Goal: Task Accomplishment & Management: Manage account settings

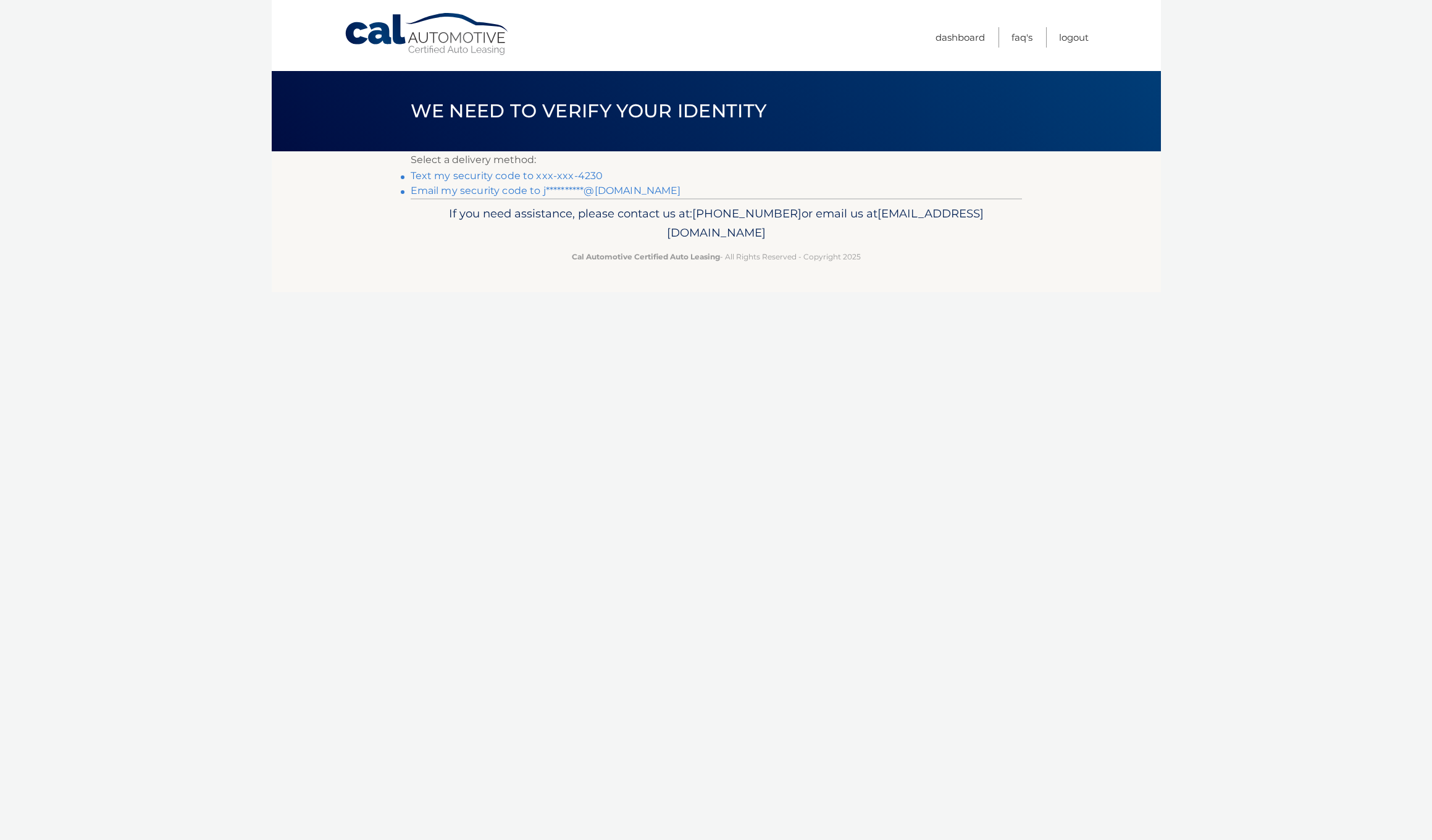
click at [490, 190] on link "**********" at bounding box center [546, 190] width 271 height 11
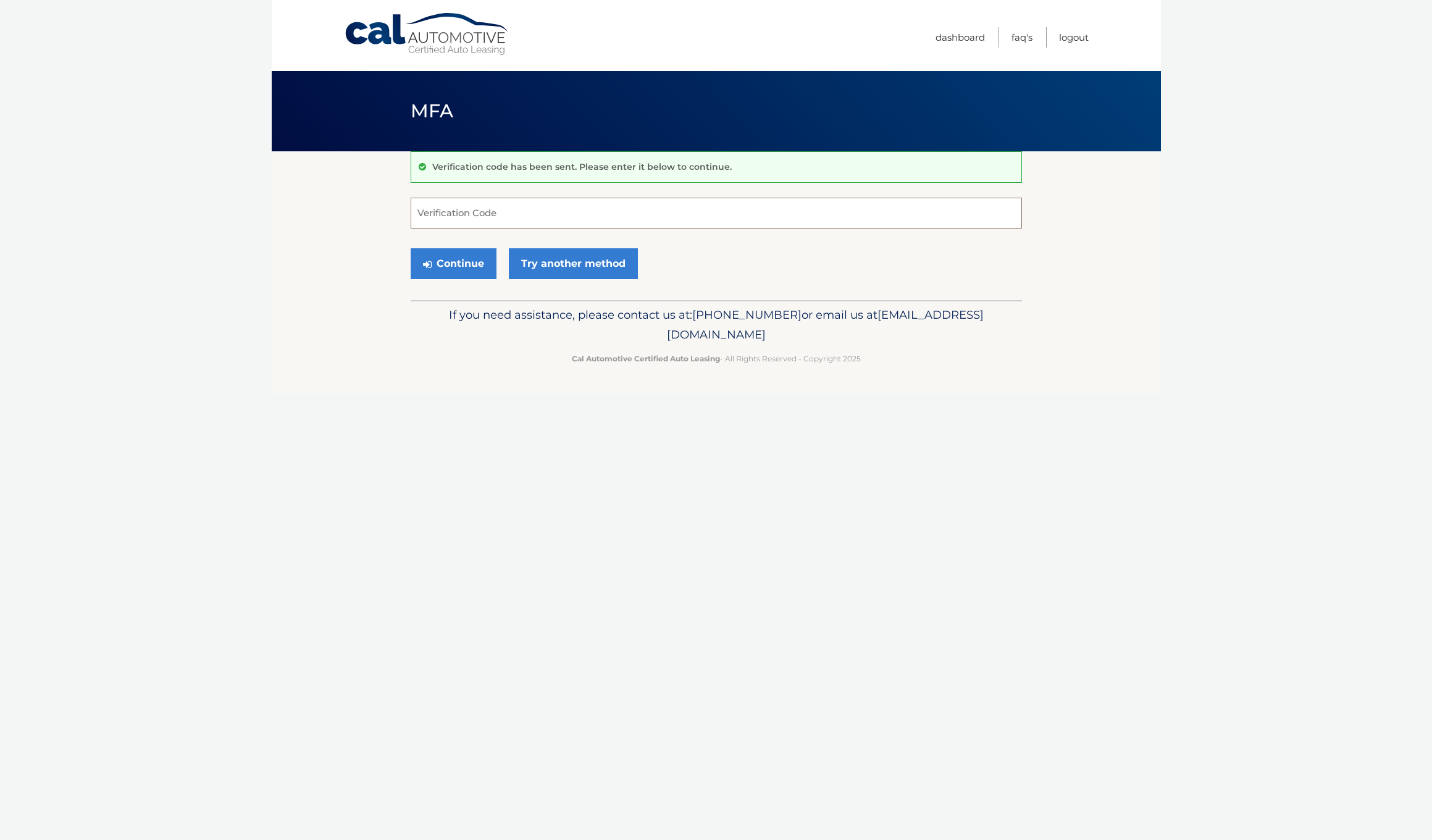
click at [456, 213] on input "Verification Code" at bounding box center [717, 213] width 611 height 31
paste input "401772"
type input "401772"
click at [456, 266] on button "Continue" at bounding box center [454, 264] width 86 height 31
click at [456, 266] on button "Continue" at bounding box center [454, 264] width 86 height 31
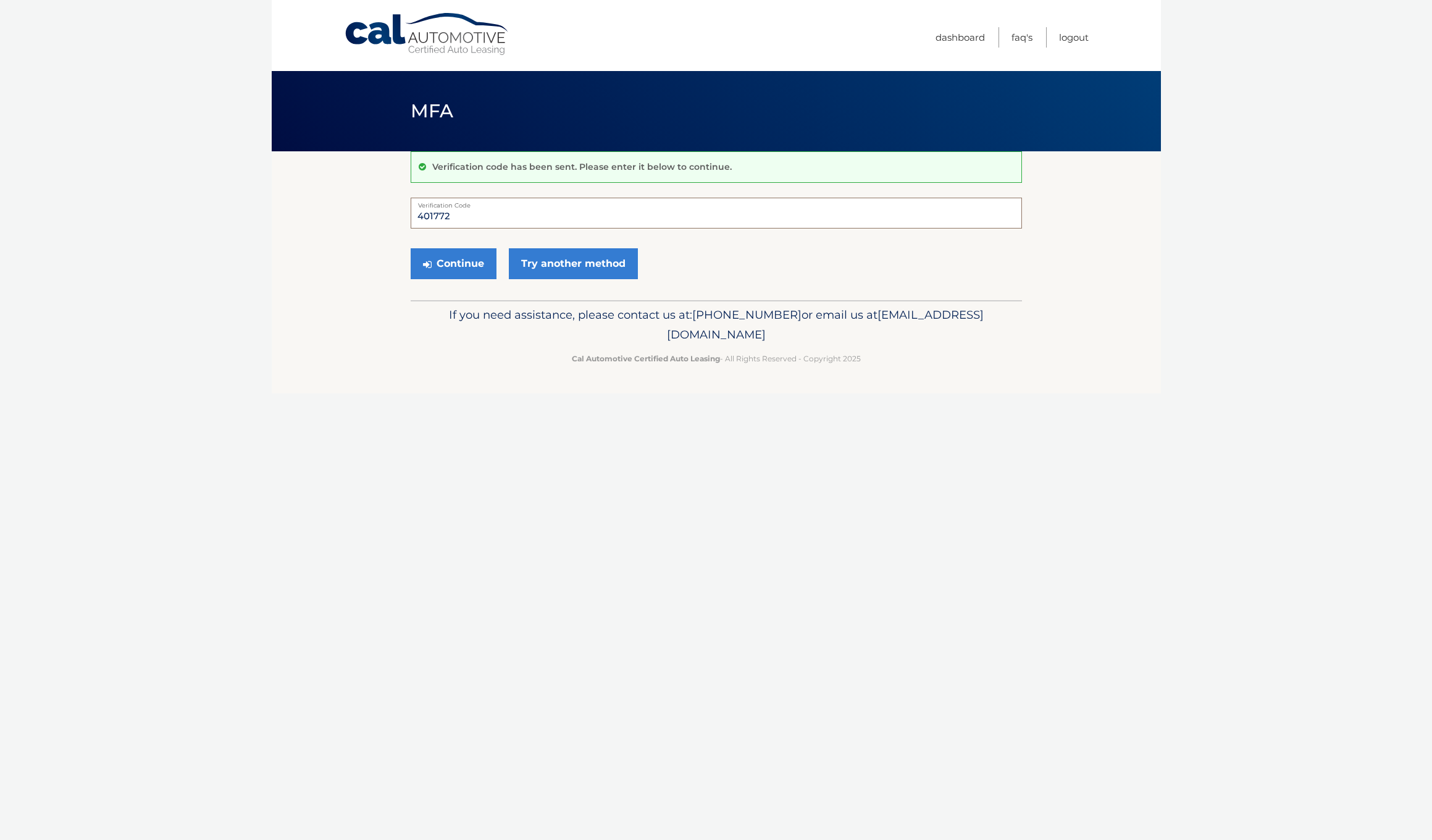
click at [414, 216] on input "401772" at bounding box center [717, 213] width 611 height 31
click at [464, 275] on button "Continue" at bounding box center [454, 264] width 86 height 31
click at [686, 213] on input "401772" at bounding box center [717, 213] width 611 height 31
click at [481, 262] on button "Continue" at bounding box center [454, 264] width 86 height 31
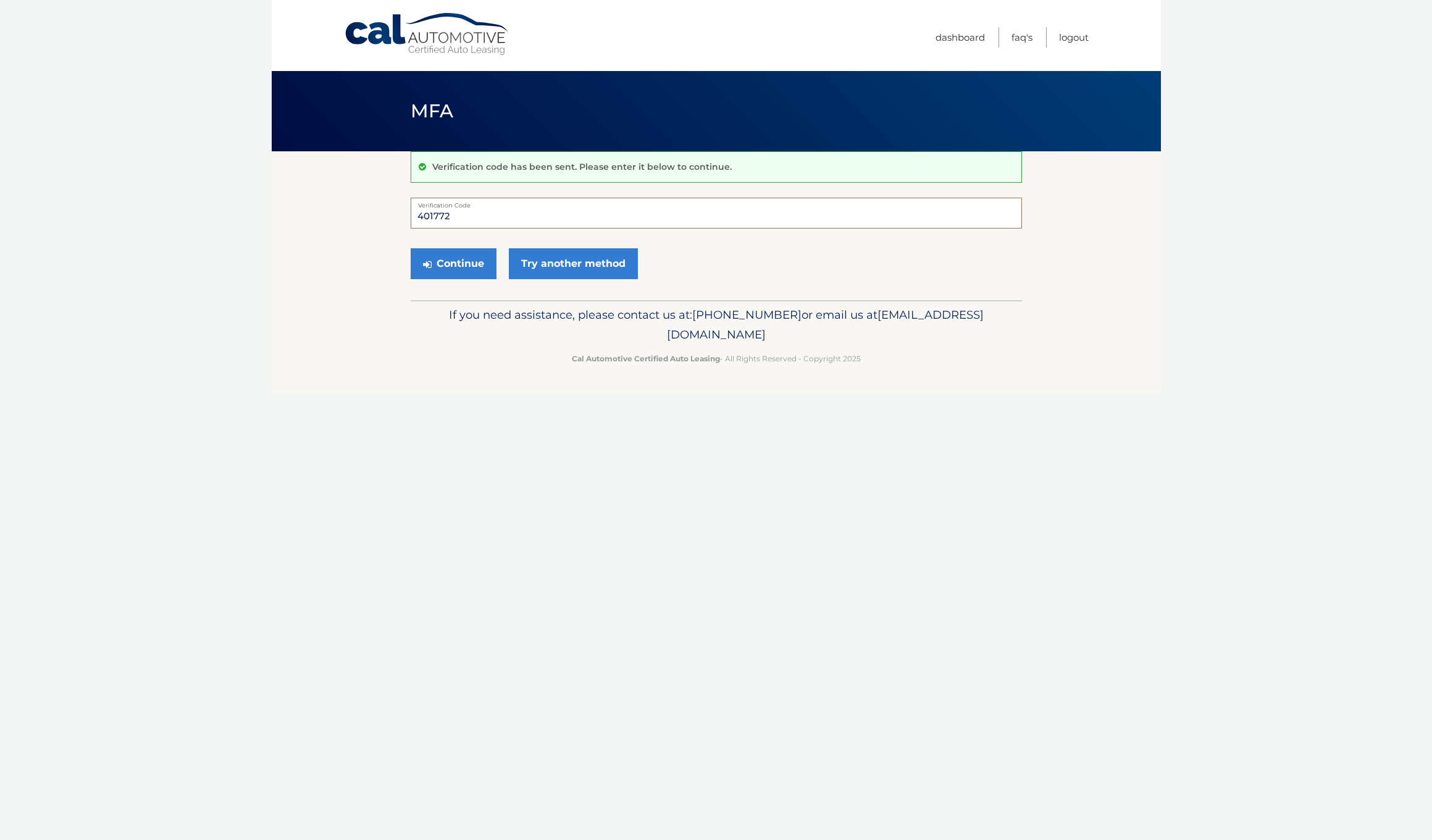
click at [463, 217] on input "401772" at bounding box center [717, 213] width 611 height 31
click at [453, 263] on button "Continue" at bounding box center [454, 264] width 86 height 31
click at [551, 267] on link "Try another method" at bounding box center [574, 264] width 129 height 31
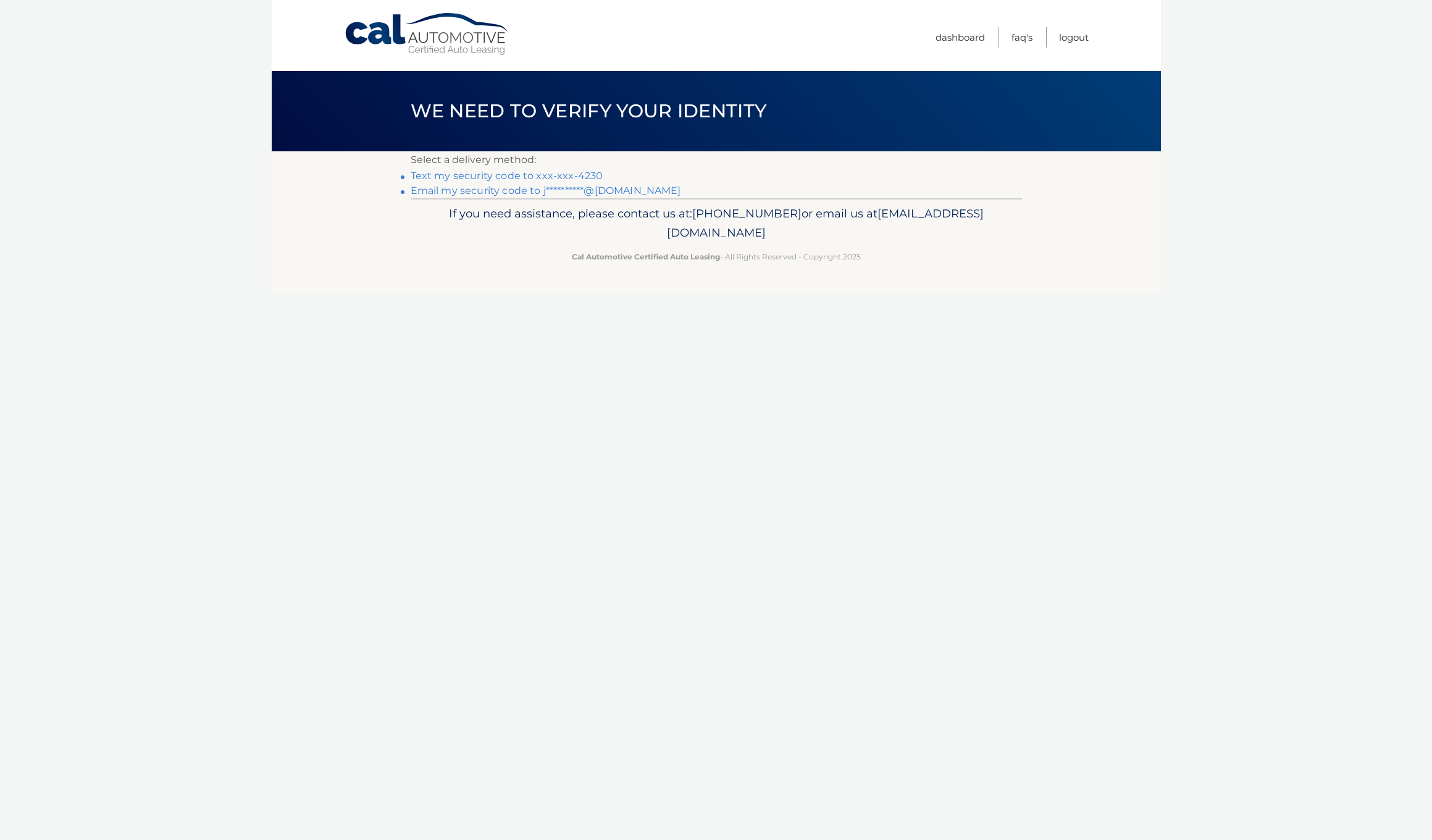
click at [517, 172] on link "Text my security code to xxx-xxx-4230" at bounding box center [508, 176] width 193 height 11
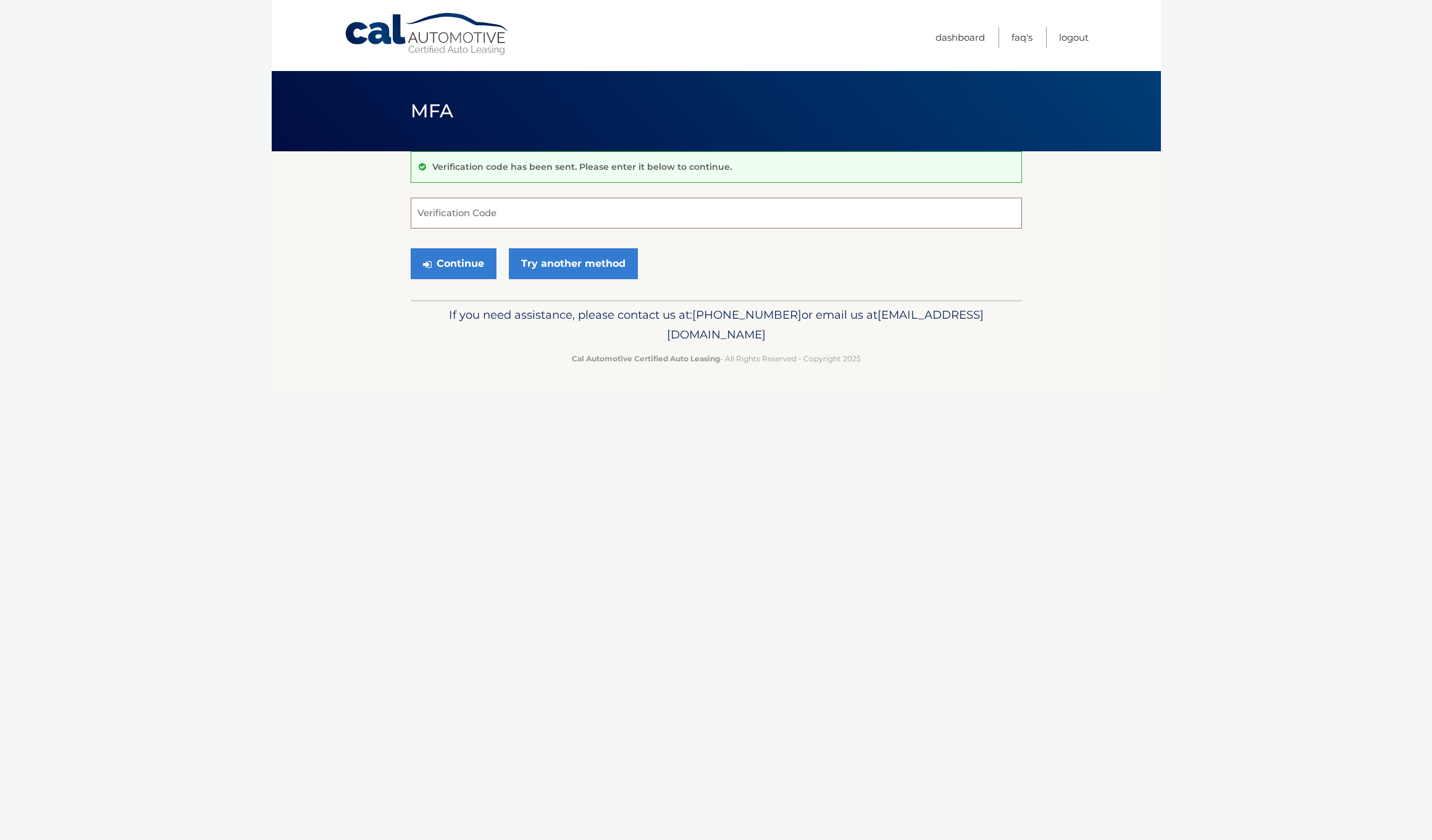
click at [444, 209] on input "Verification Code" at bounding box center [717, 213] width 611 height 31
type input "206262"
click at [453, 263] on button "Continue" at bounding box center [454, 264] width 86 height 31
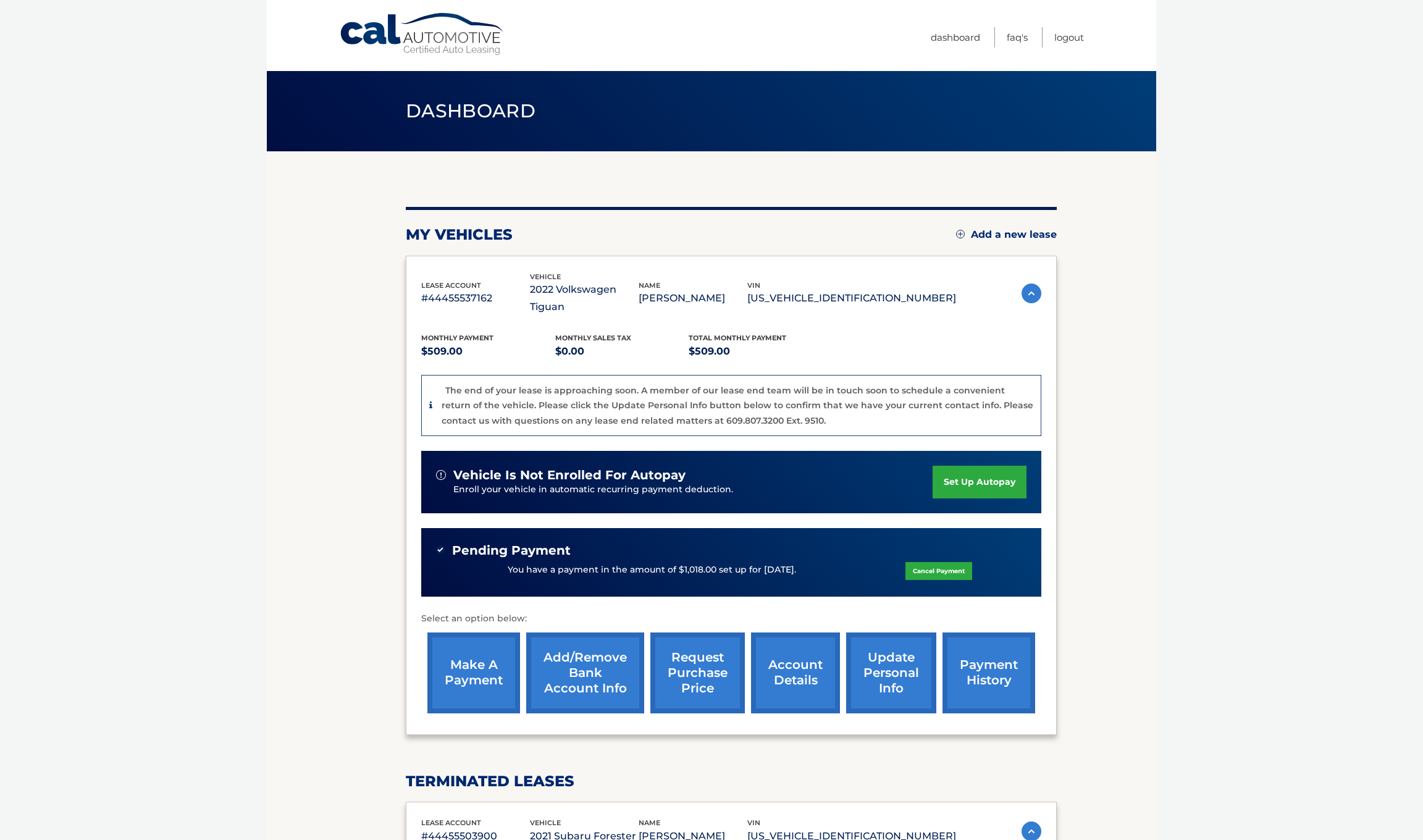
click at [955, 651] on link "payment history" at bounding box center [988, 672] width 92 height 81
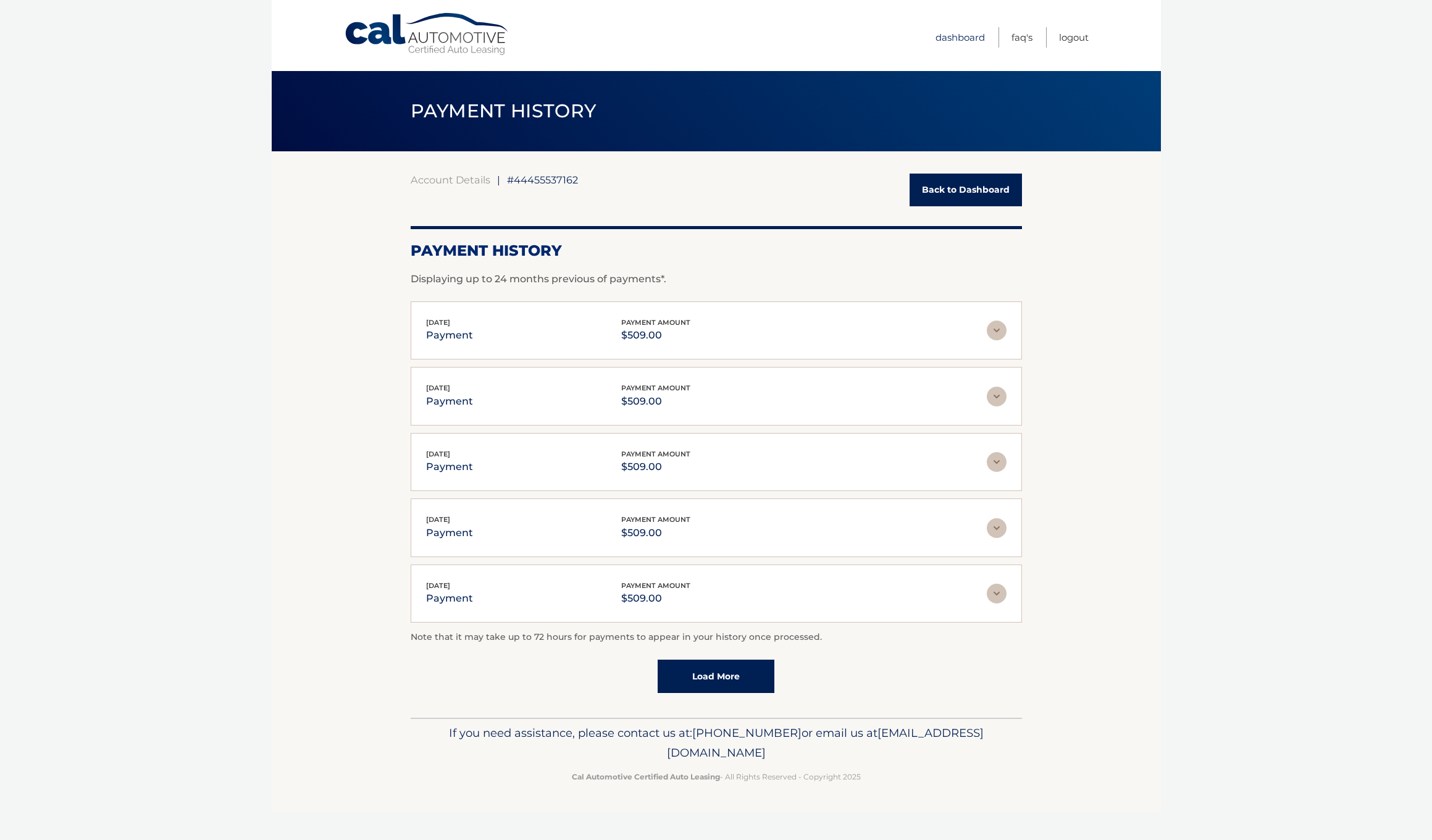
click at [951, 39] on link "Dashboard" at bounding box center [960, 37] width 49 height 20
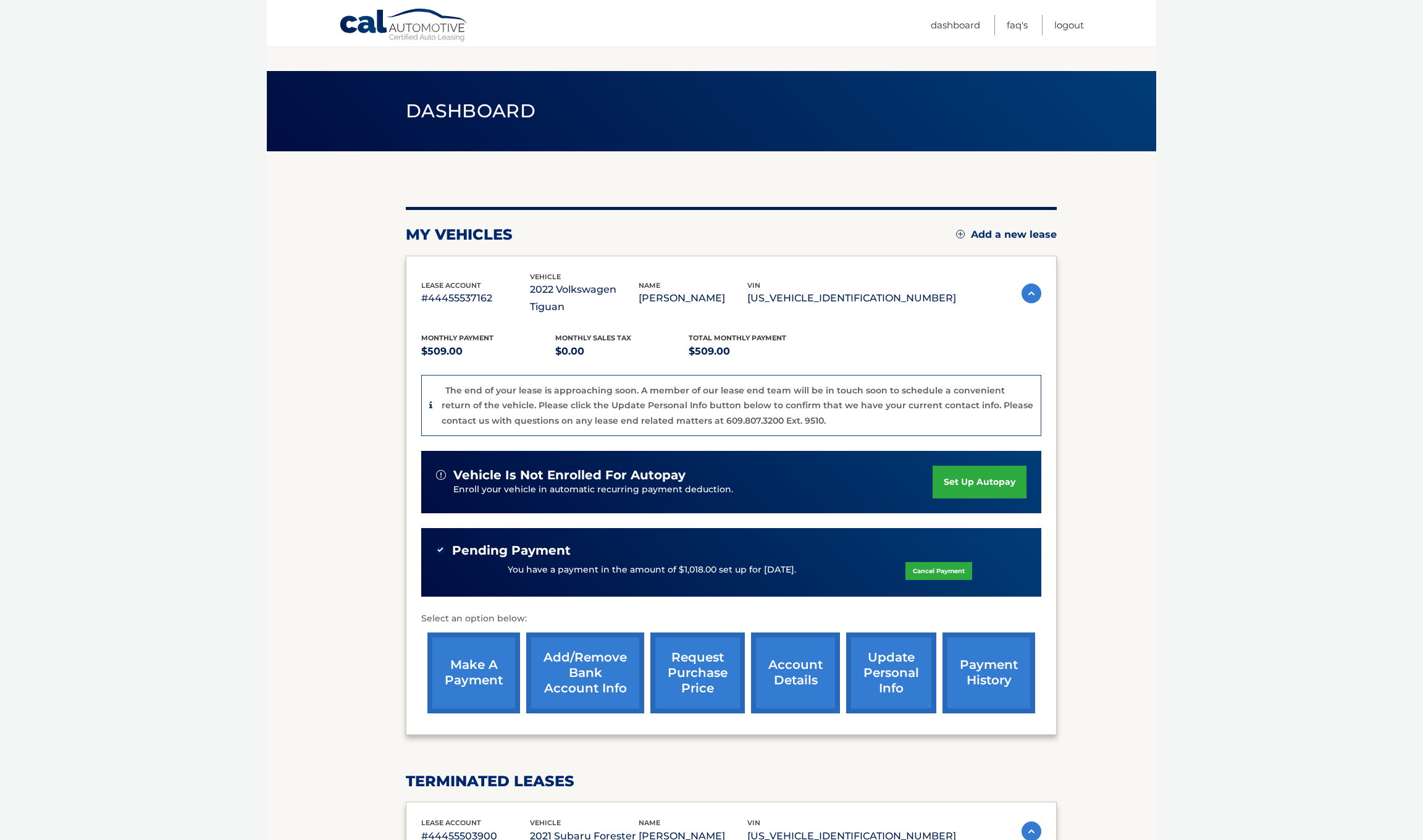
scroll to position [221, 0]
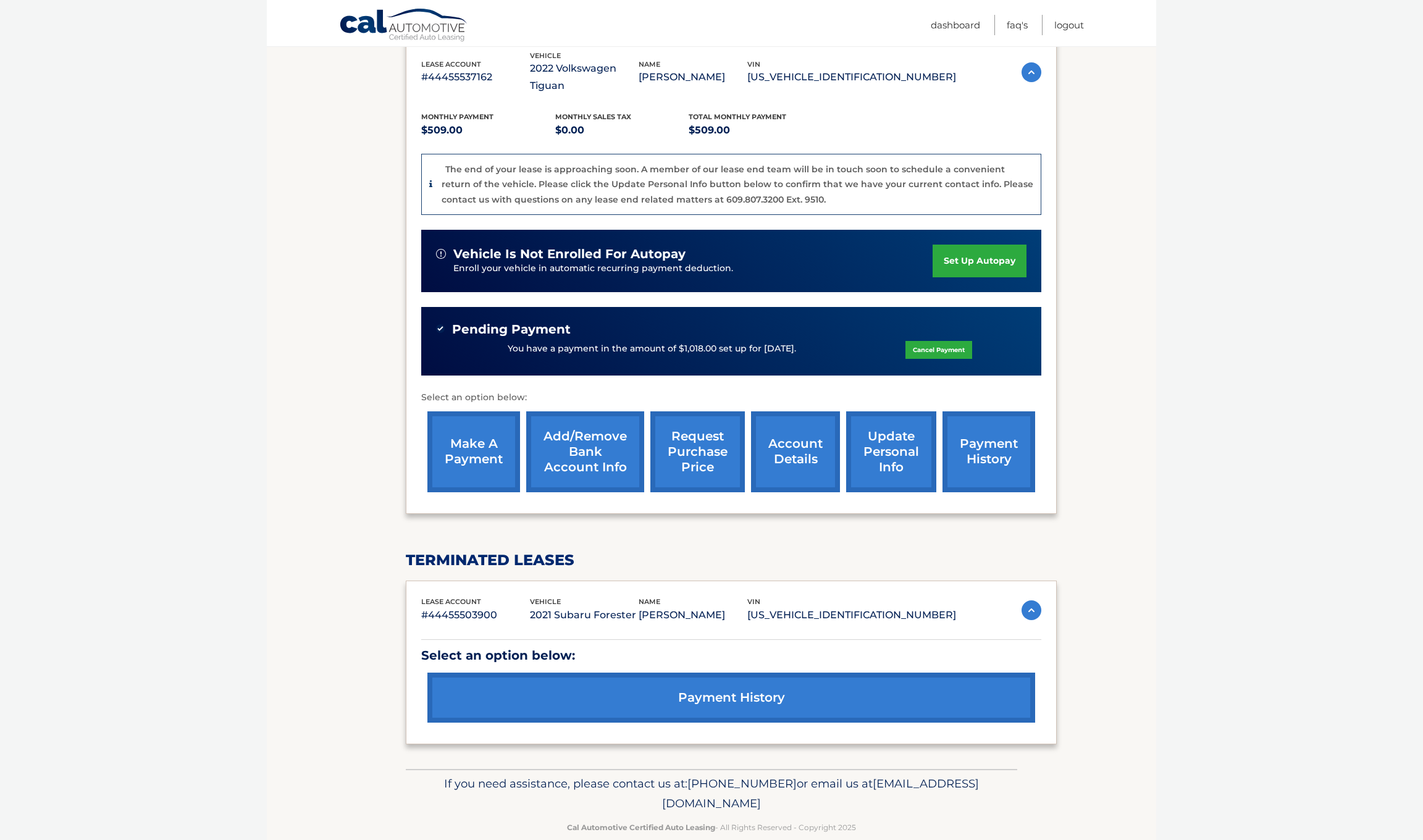
click at [785, 437] on link "account details" at bounding box center [795, 451] width 89 height 81
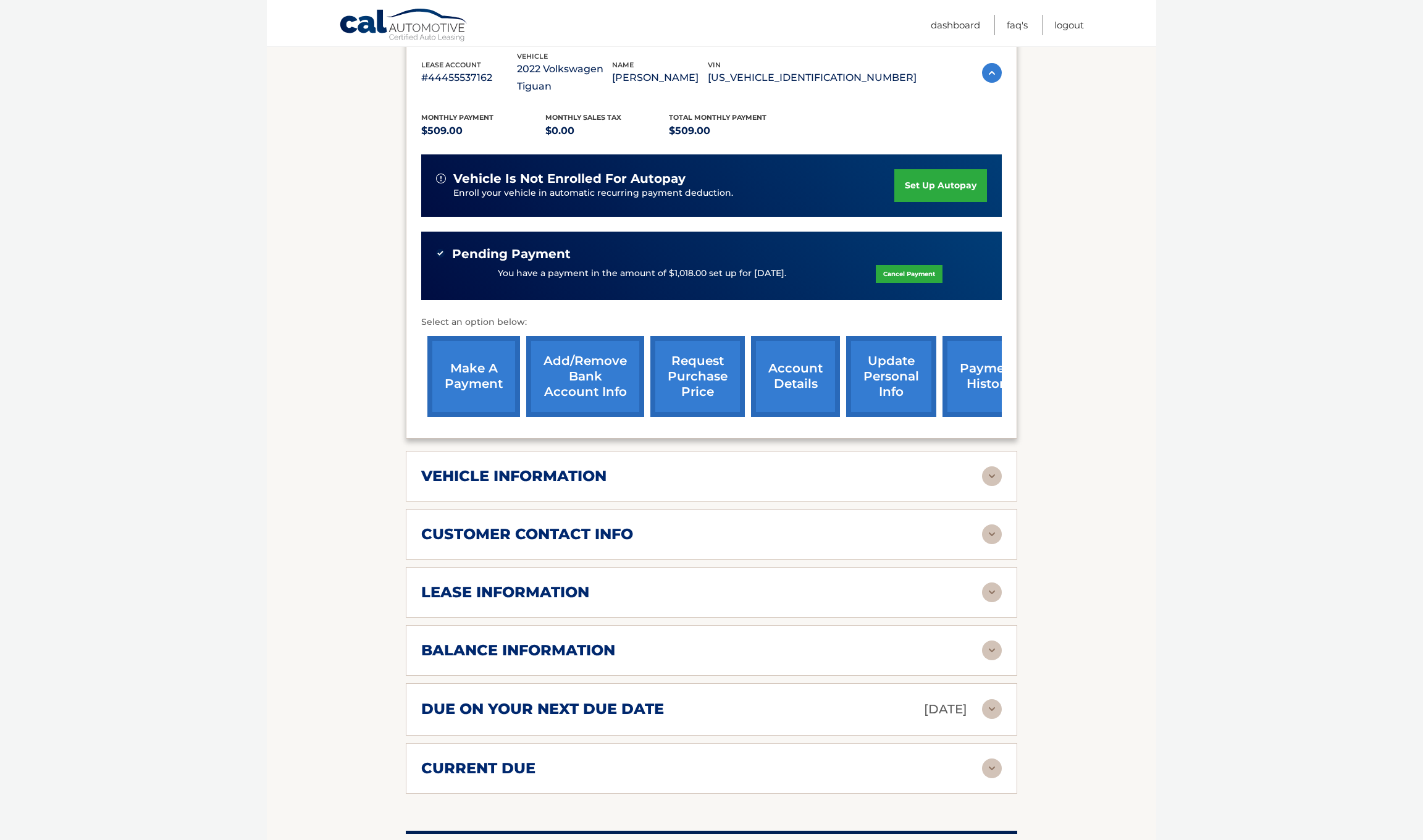
scroll to position [323, 0]
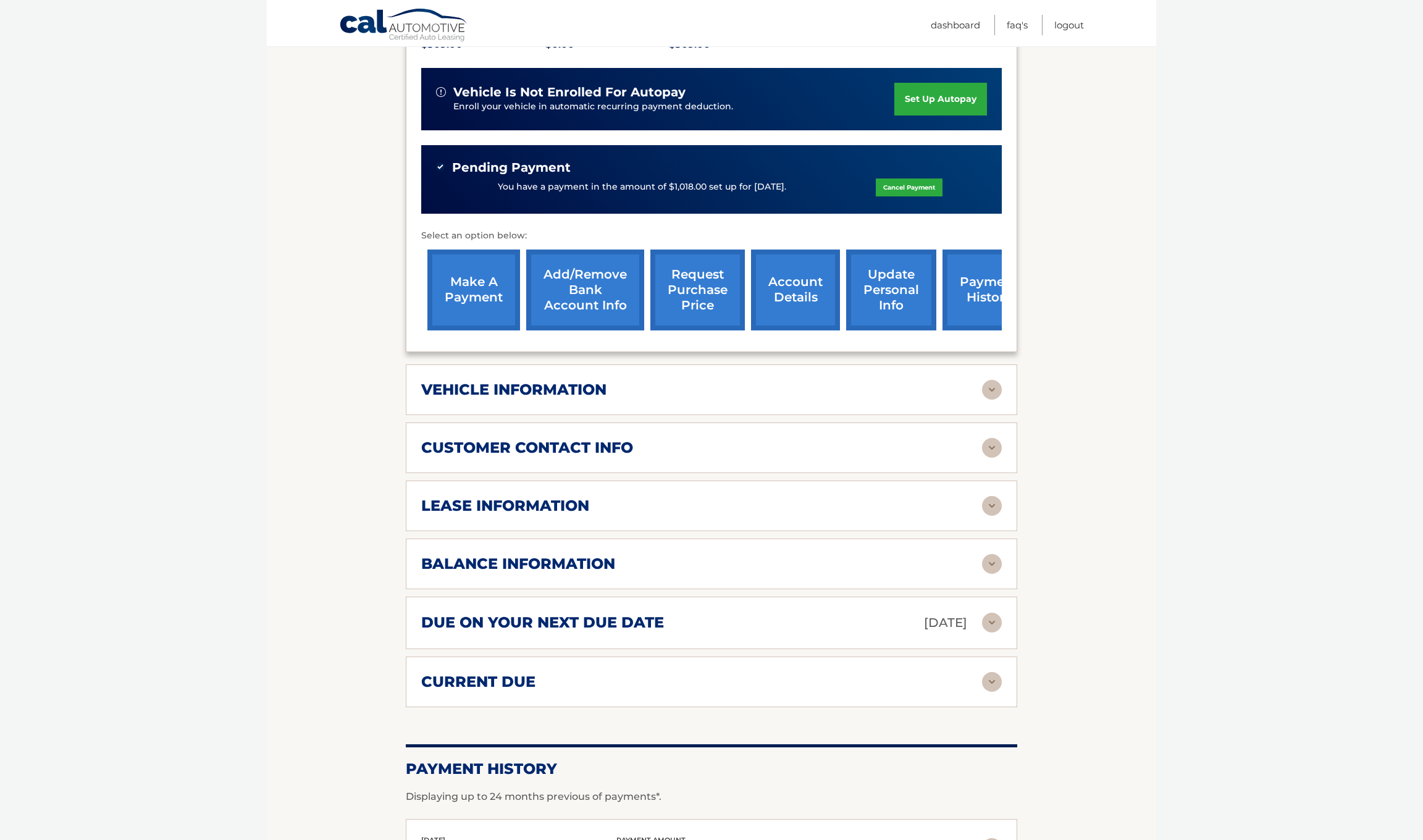
click at [573, 619] on h2 "due on your next due date" at bounding box center [542, 622] width 243 height 19
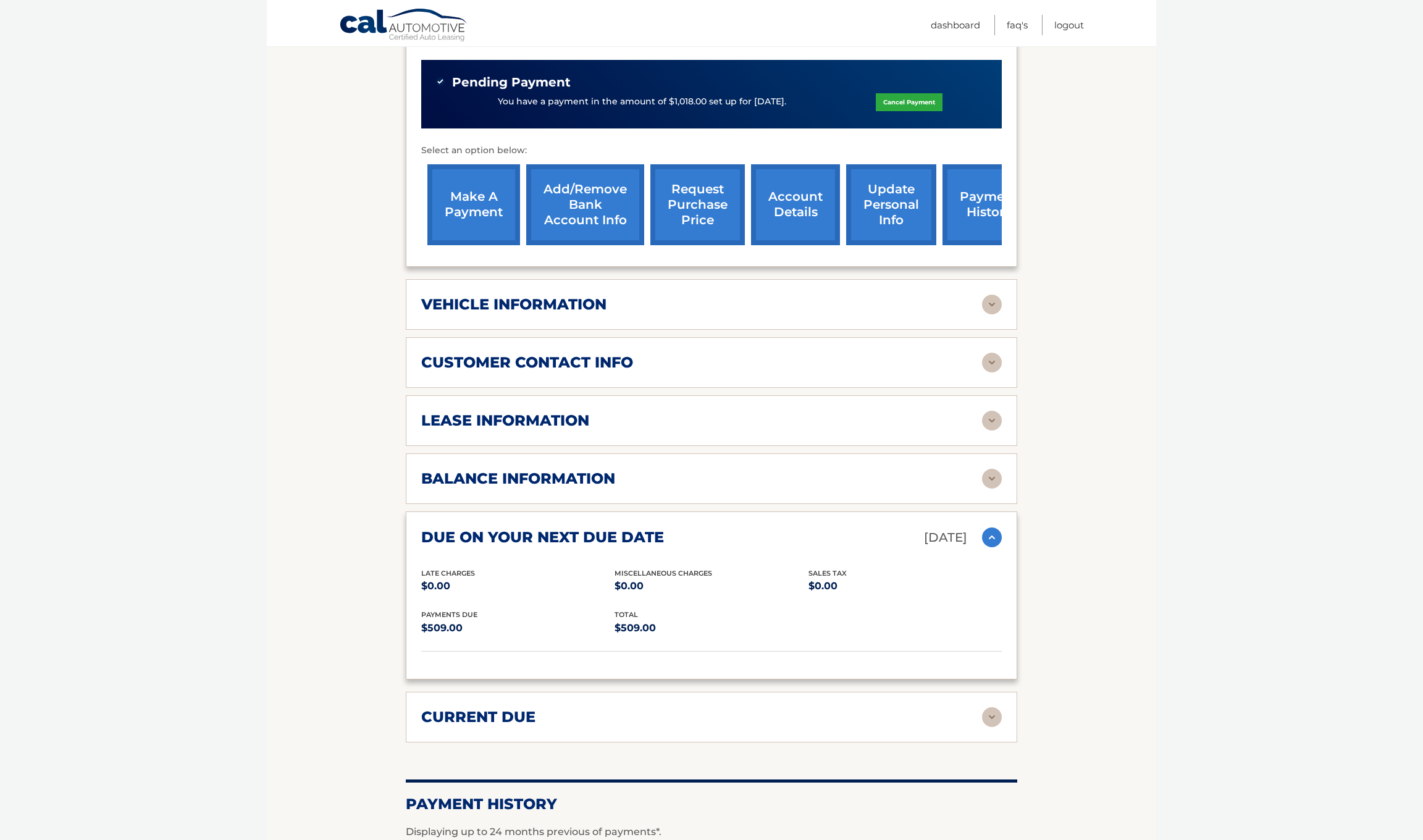
scroll to position [656, 0]
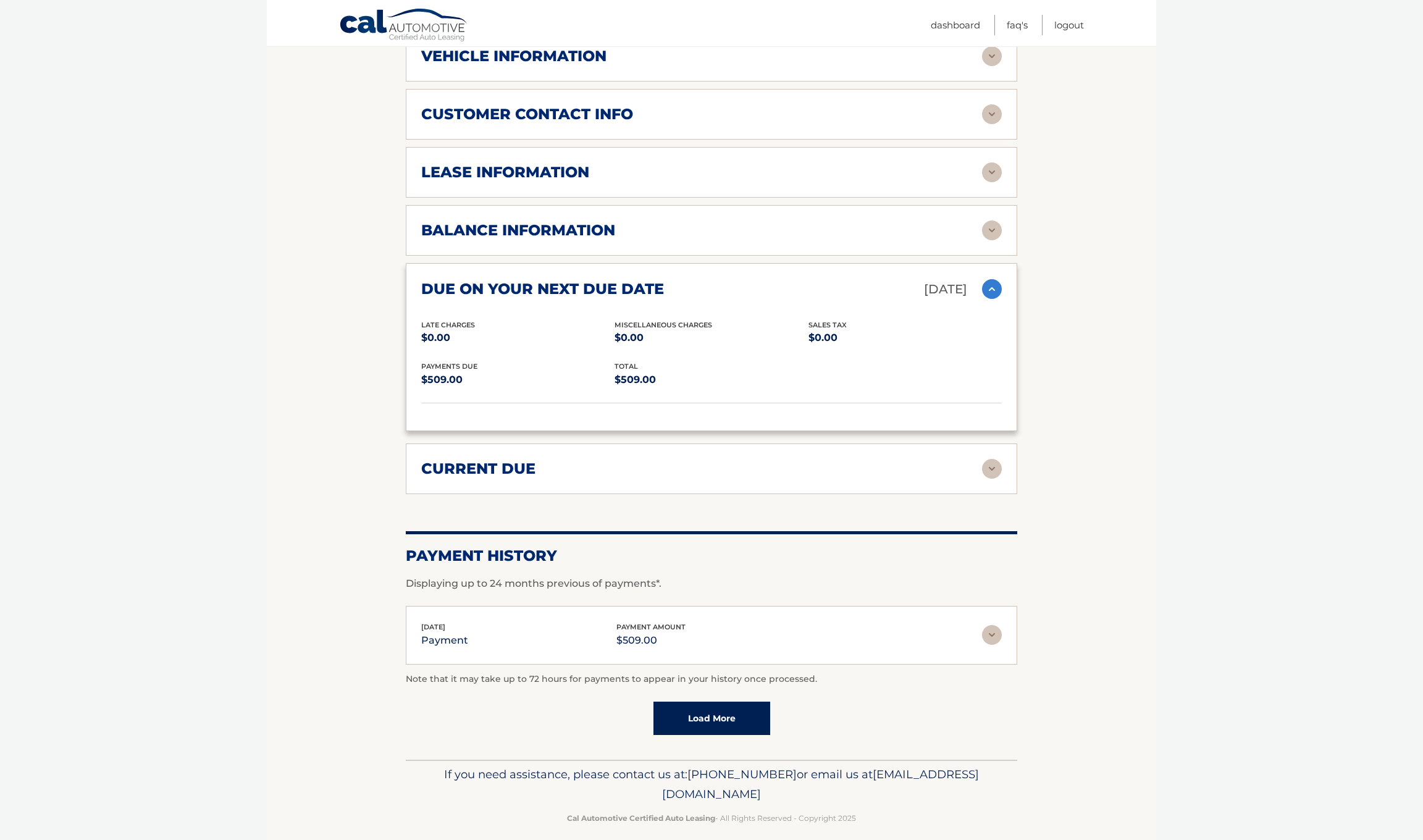
click at [994, 467] on img at bounding box center [992, 468] width 20 height 20
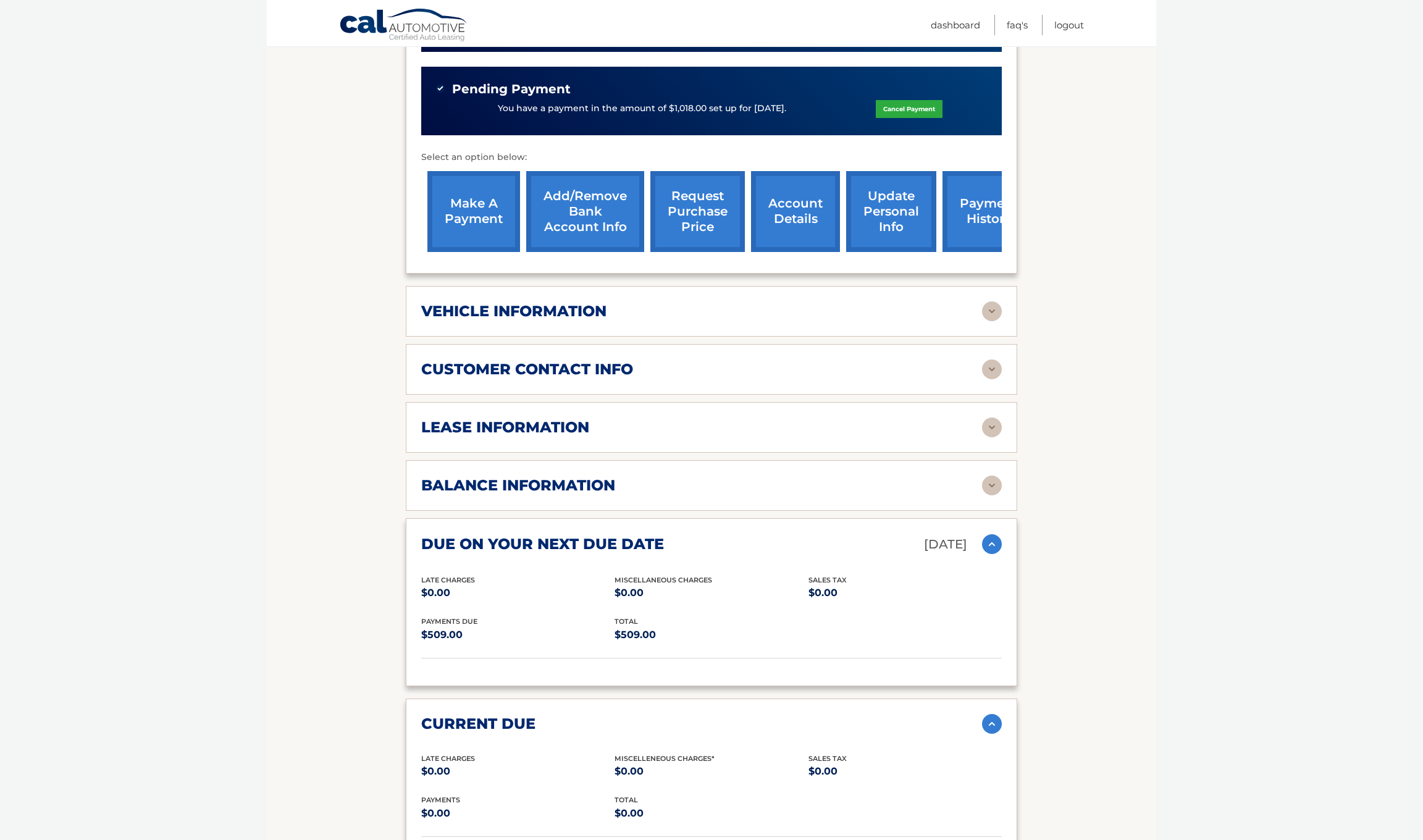
scroll to position [96, 0]
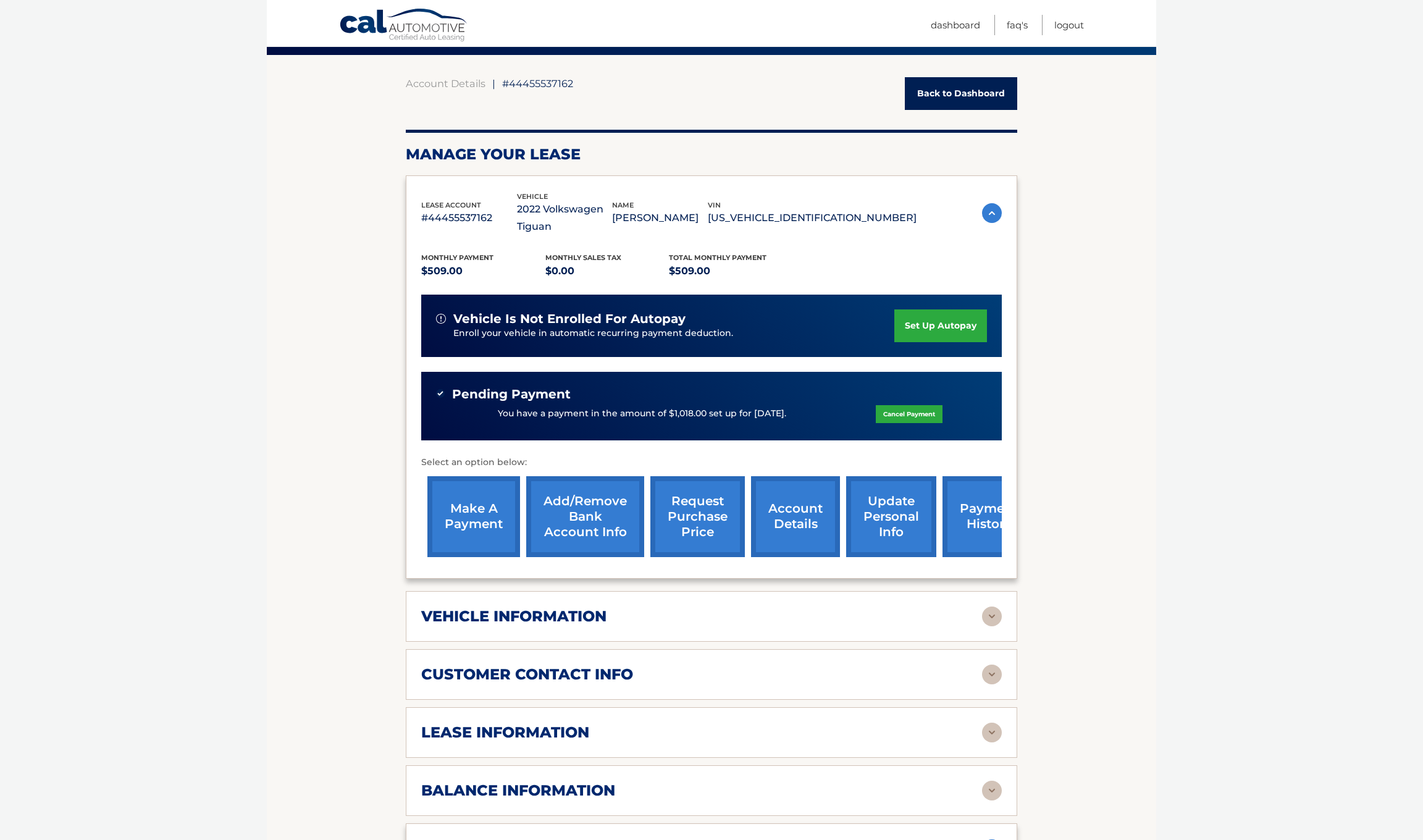
click at [991, 213] on img at bounding box center [992, 213] width 20 height 20
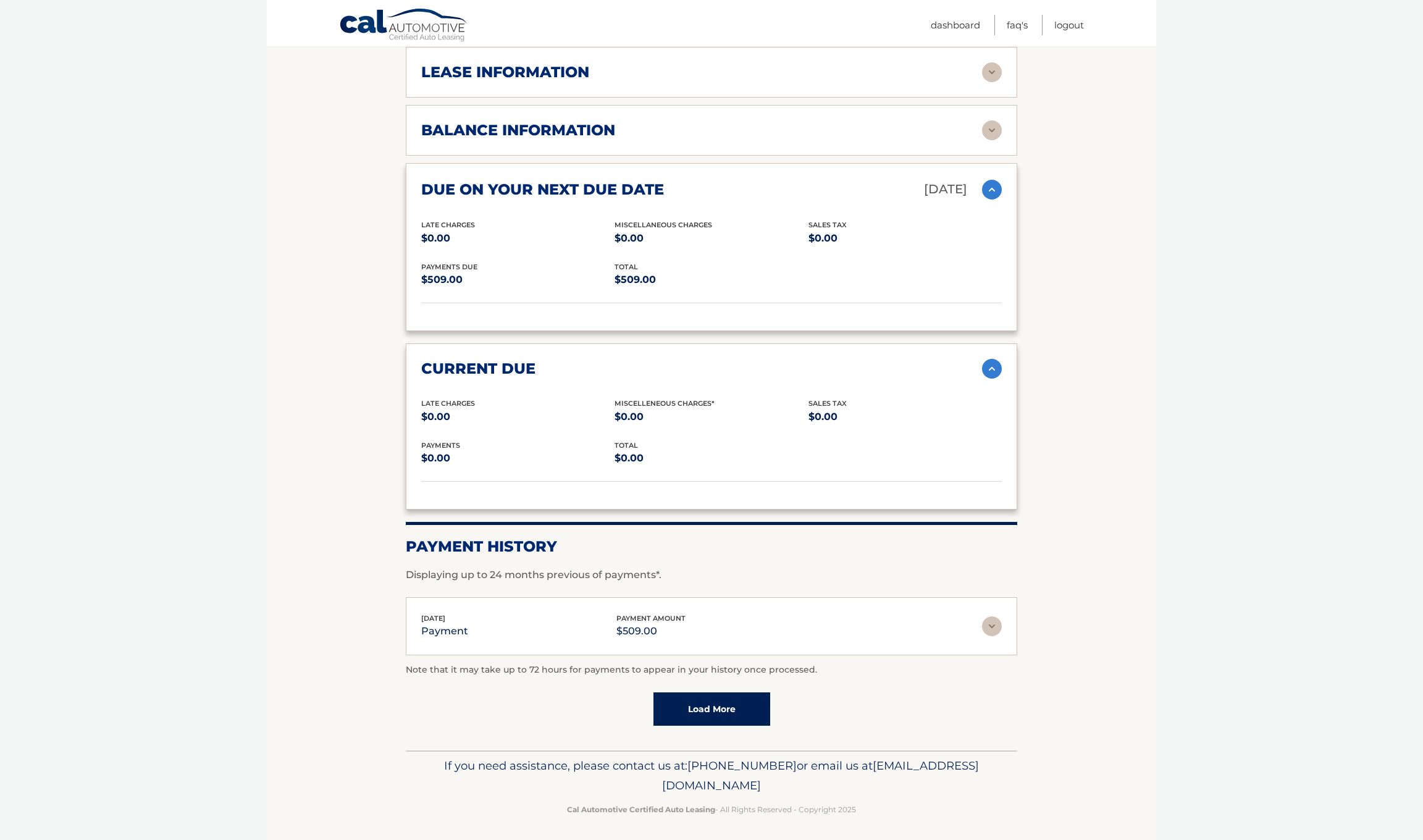
scroll to position [0, 0]
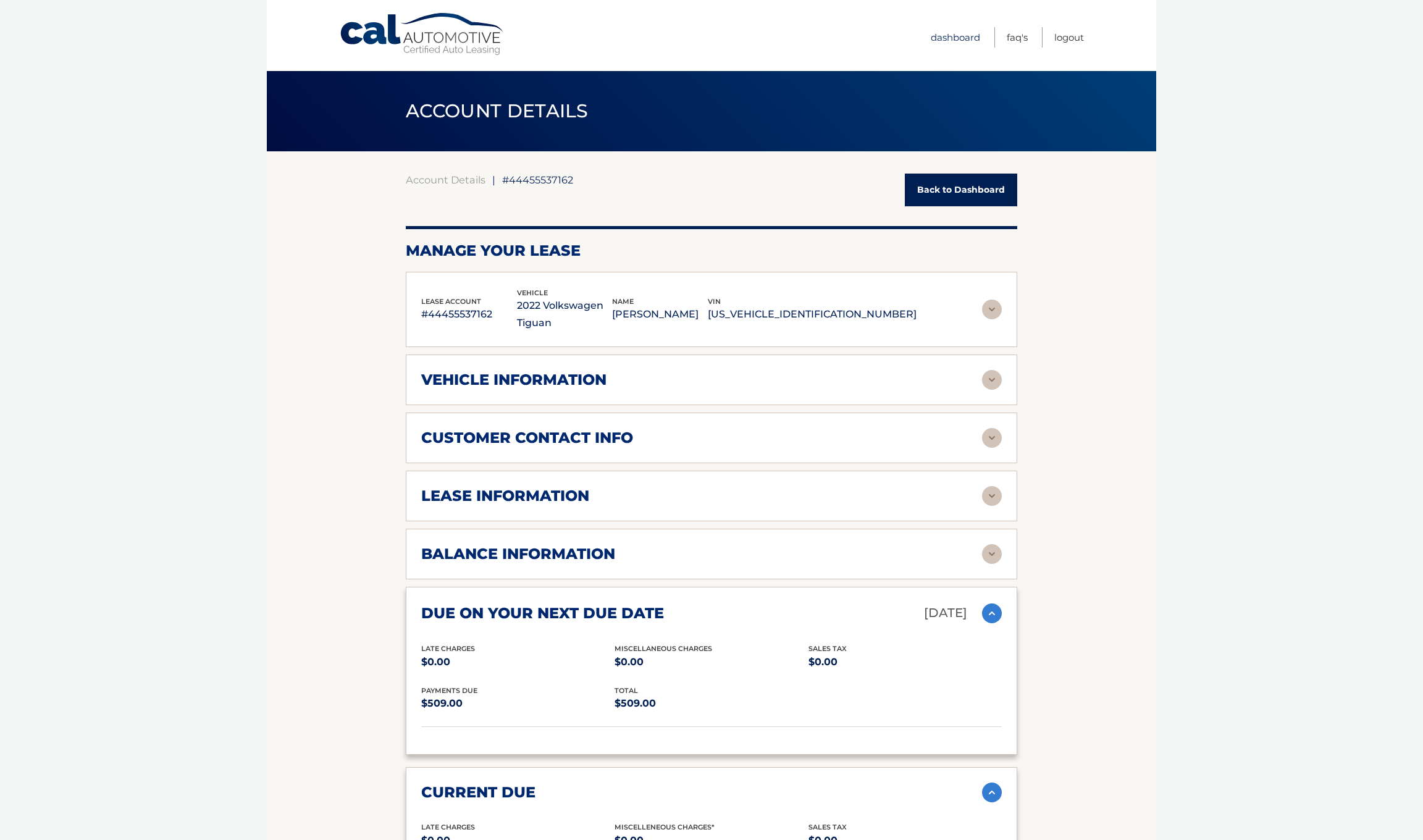
click at [960, 38] on link "Dashboard" at bounding box center [955, 37] width 49 height 20
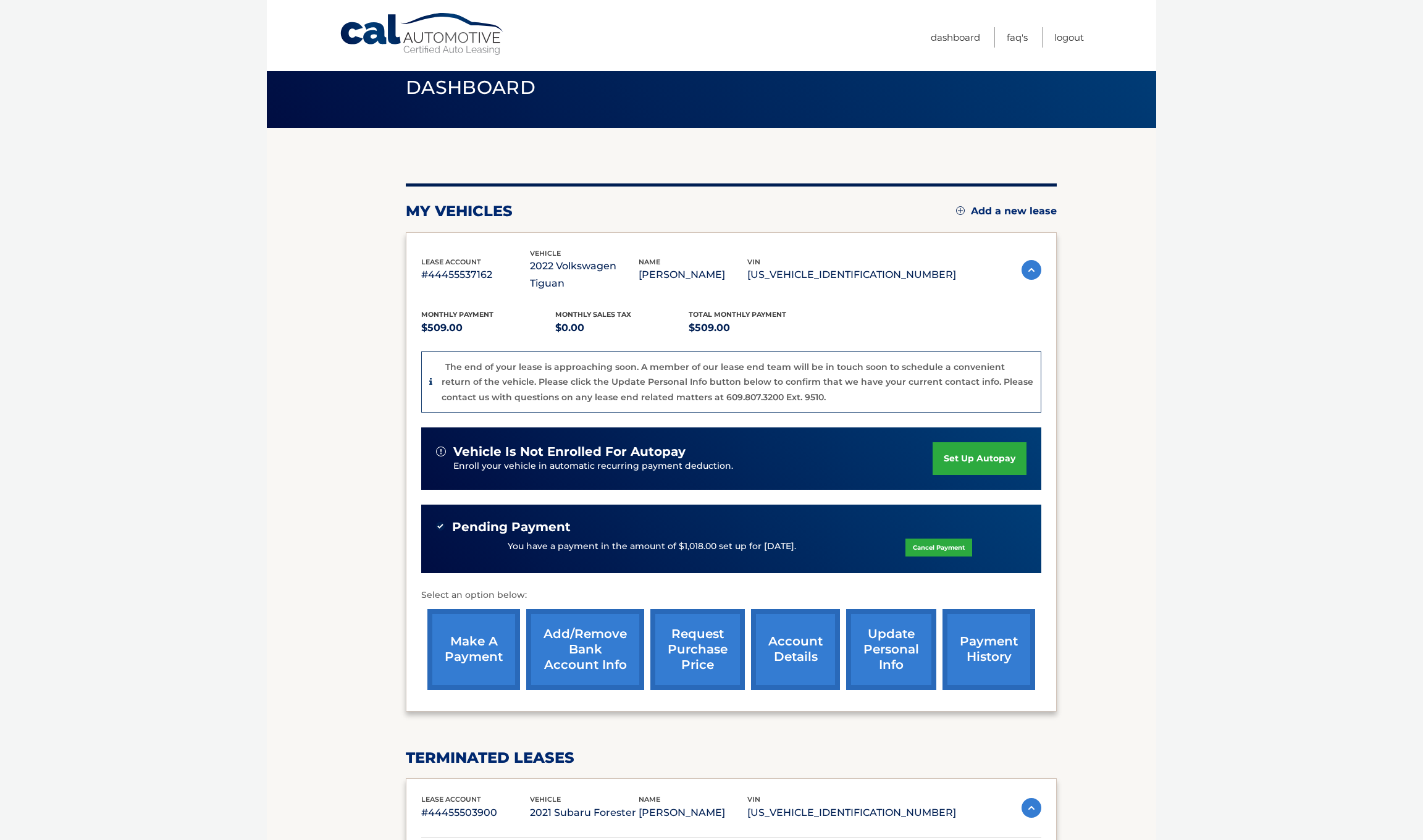
scroll to position [62, 0]
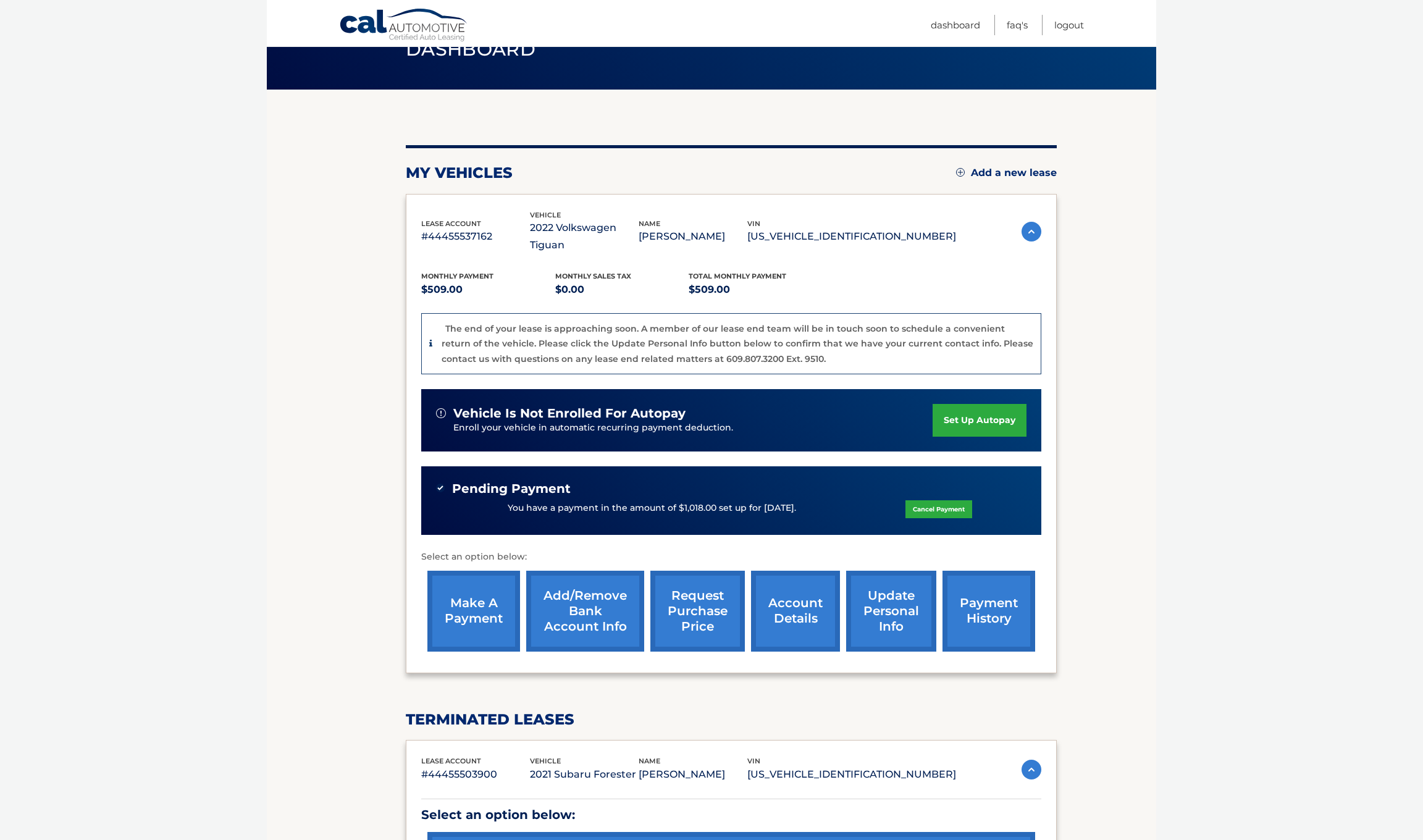
click at [477, 597] on link "make a payment" at bounding box center [473, 610] width 92 height 81
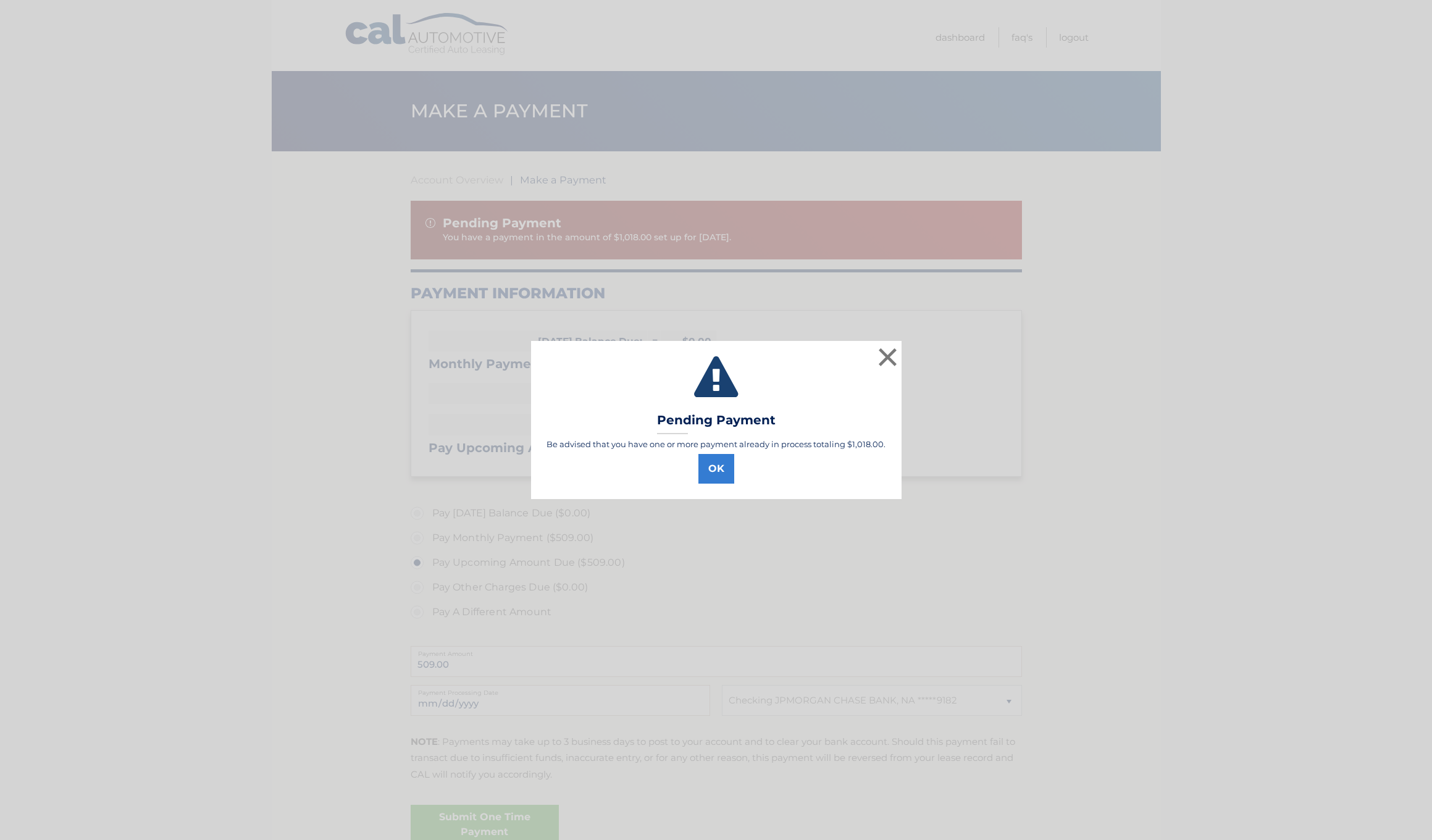
select select "M2ZjZTU2YzYtMDg0My00ZjJlLWE3ZGUtNTA5YTA2NmVhYzI5"
click at [710, 469] on button "OK" at bounding box center [717, 468] width 36 height 29
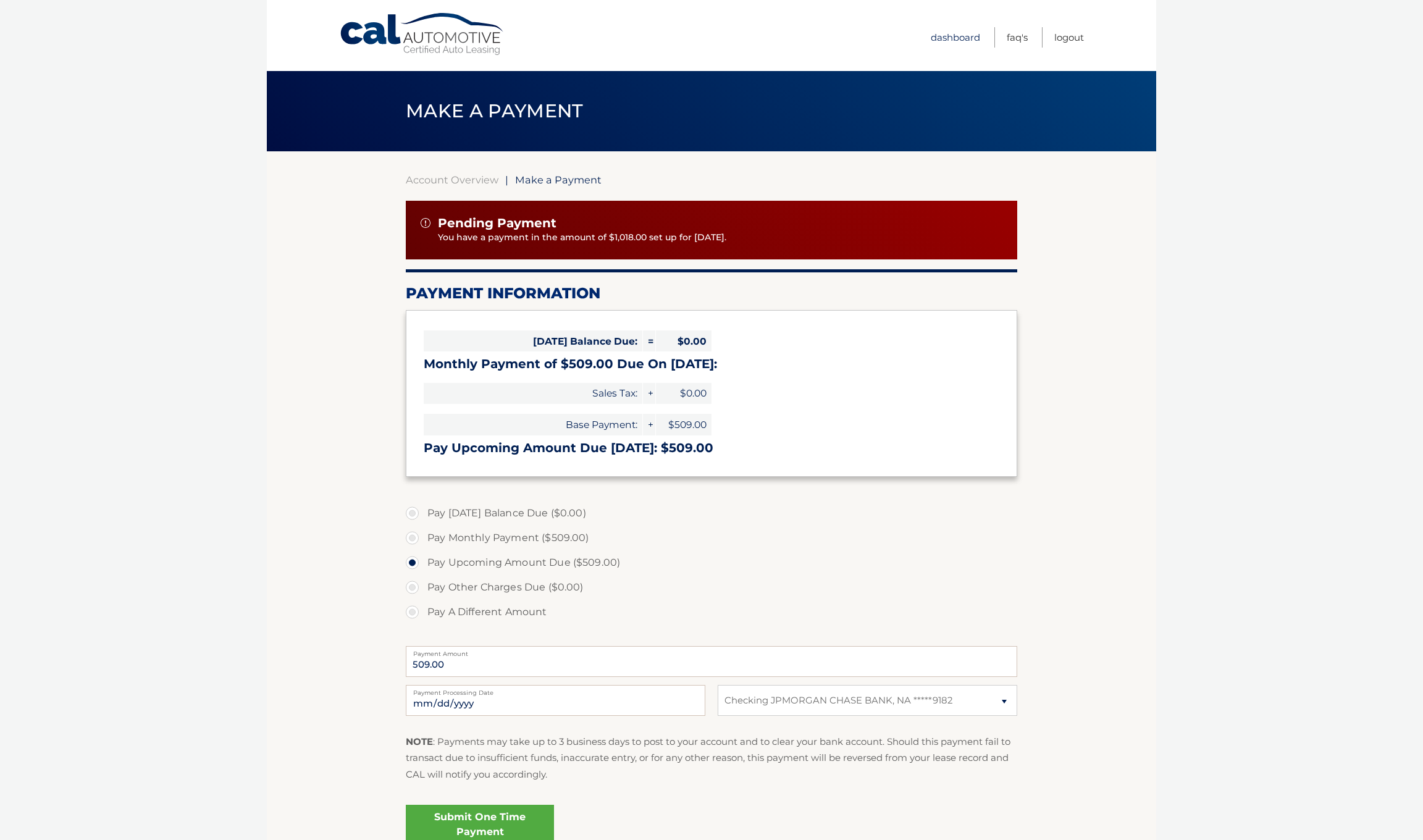
click at [960, 34] on link "Dashboard" at bounding box center [955, 37] width 49 height 20
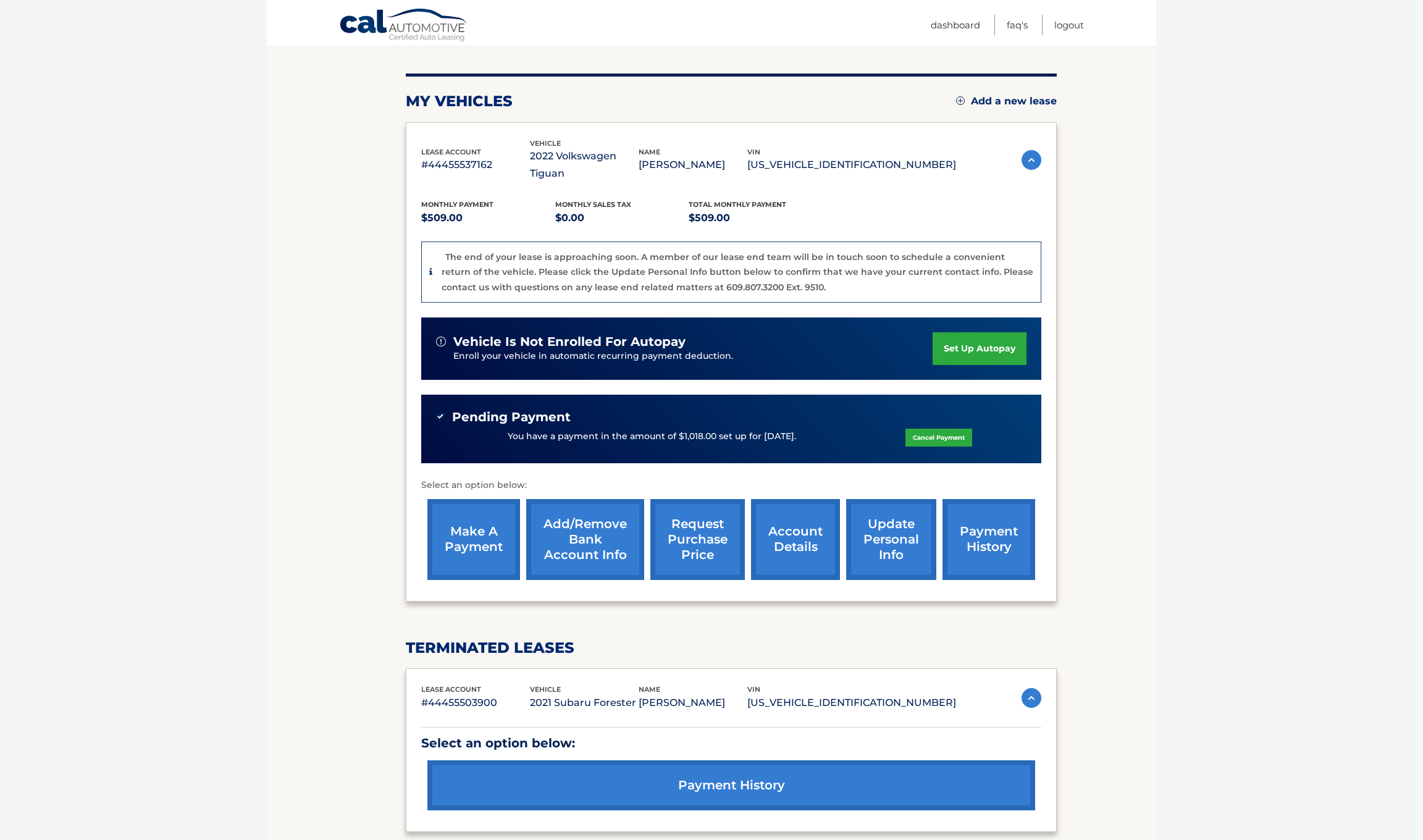
scroll to position [56, 0]
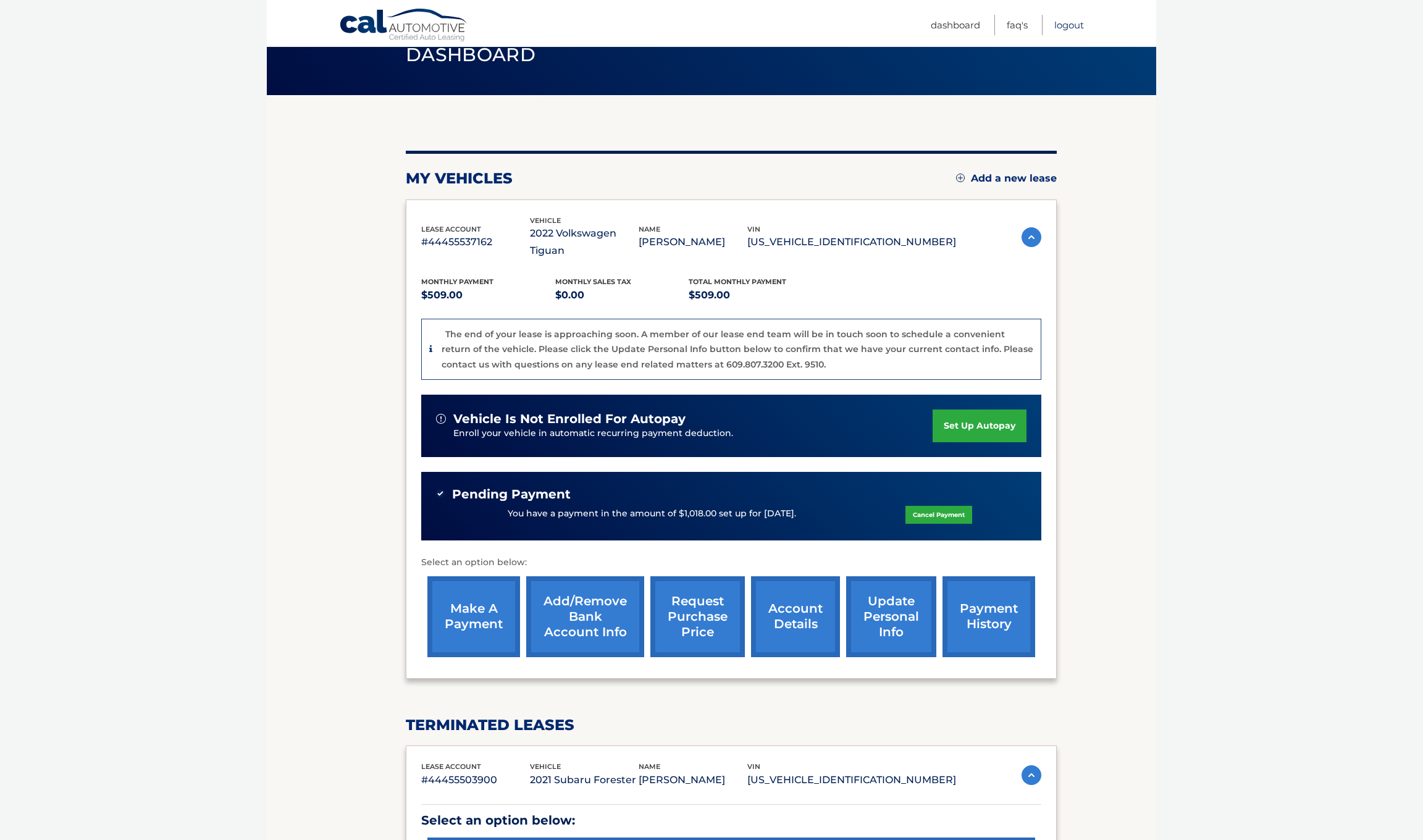
click at [1062, 21] on link "Logout" at bounding box center [1069, 25] width 29 height 20
